Goal: Entertainment & Leisure: Consume media (video, audio)

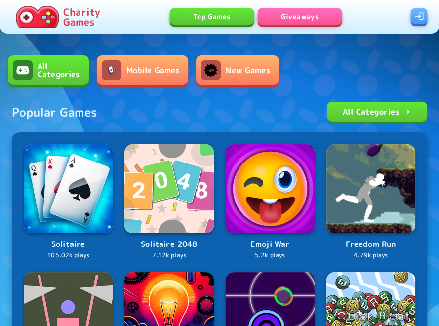
click at [280, 101] on div "All Categories Mobile Games New Games" at bounding box center [219, 78] width 439 height 46
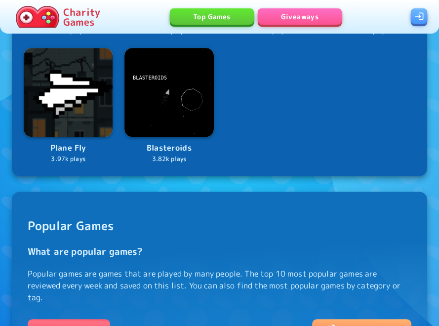
scroll to position [370, 0]
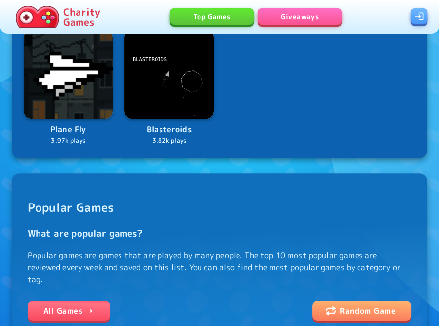
click at [59, 300] on link "All Games" at bounding box center [69, 310] width 82 height 20
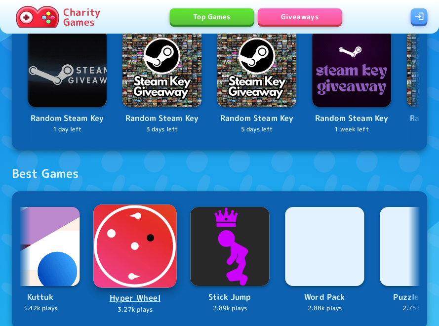
scroll to position [0, 1163]
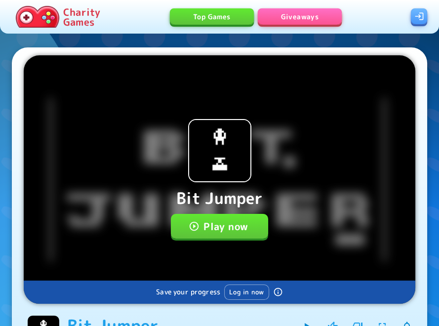
click at [251, 225] on button "Play now" at bounding box center [219, 226] width 97 height 25
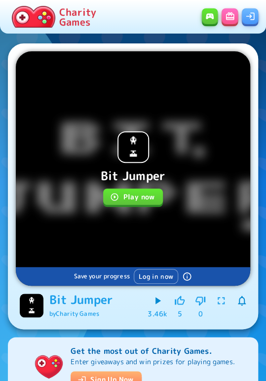
click at [124, 192] on button "Play now" at bounding box center [132, 196] width 59 height 16
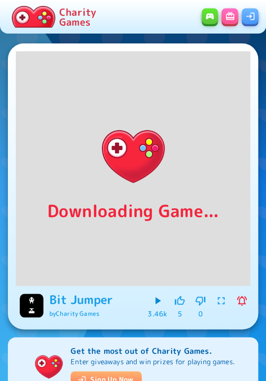
click at [37, 18] on img at bounding box center [33, 17] width 43 height 22
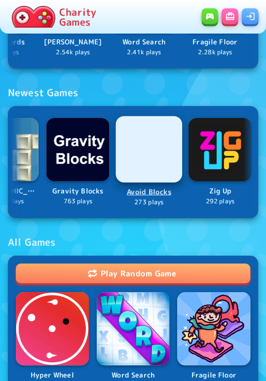
scroll to position [0, 541]
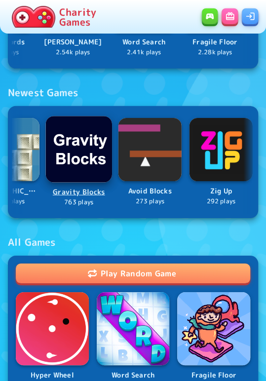
click at [90, 152] on img at bounding box center [79, 149] width 66 height 66
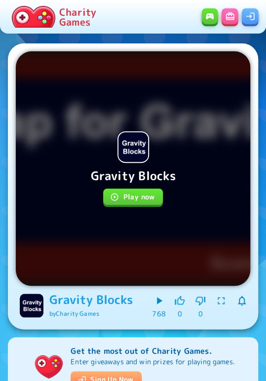
click at [141, 203] on button "Play now" at bounding box center [132, 196] width 59 height 16
